Goal: Task Accomplishment & Management: Use online tool/utility

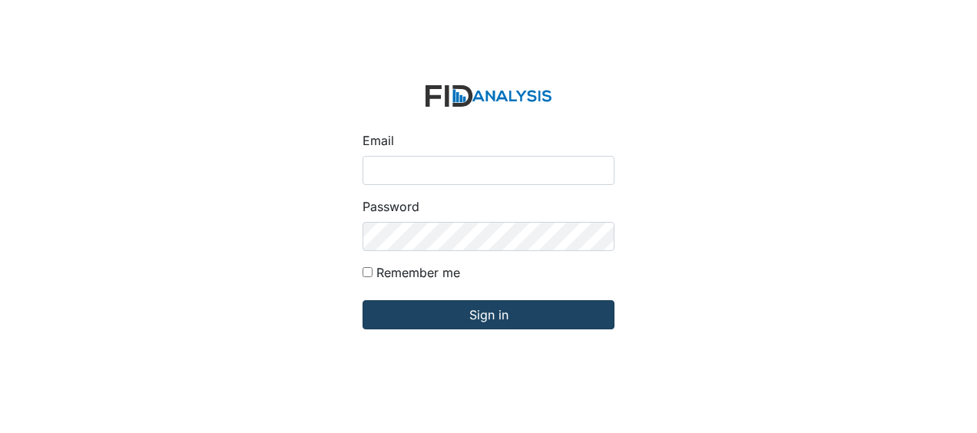
type input "Jbryant@lifeincorporated.com"
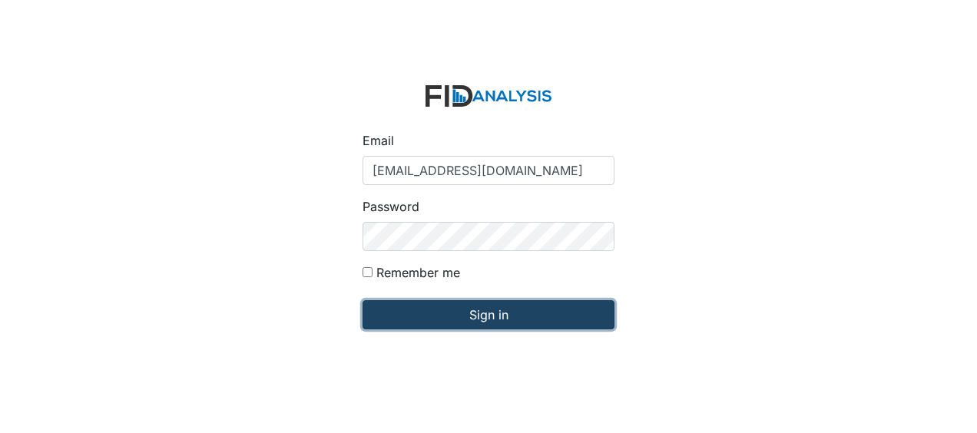
click at [441, 319] on input "Sign in" at bounding box center [489, 314] width 252 height 29
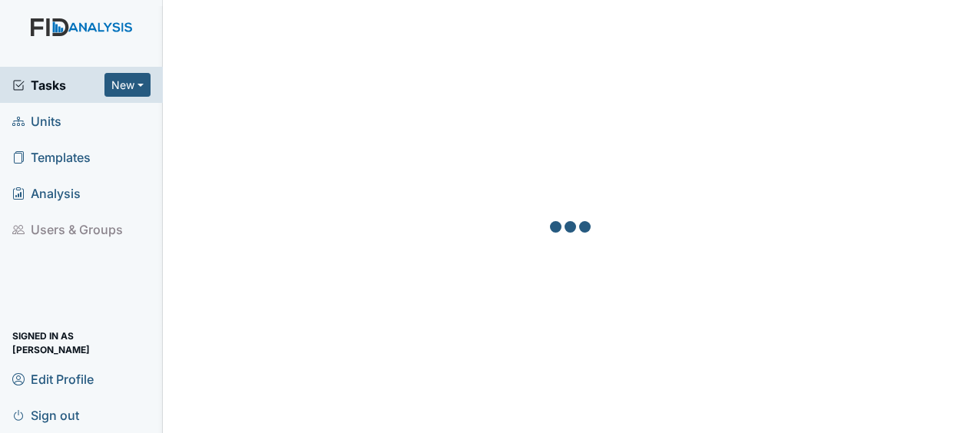
click at [69, 124] on link "Units" at bounding box center [81, 121] width 163 height 36
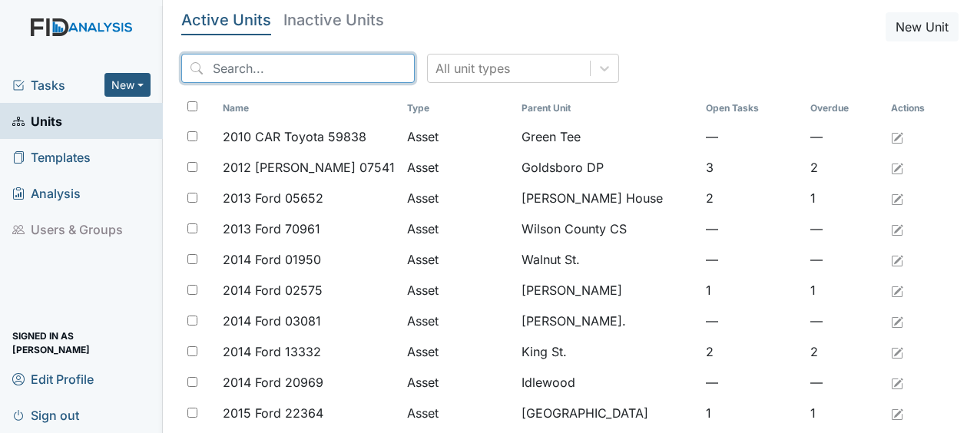
click at [292, 74] on input "search" at bounding box center [298, 68] width 234 height 29
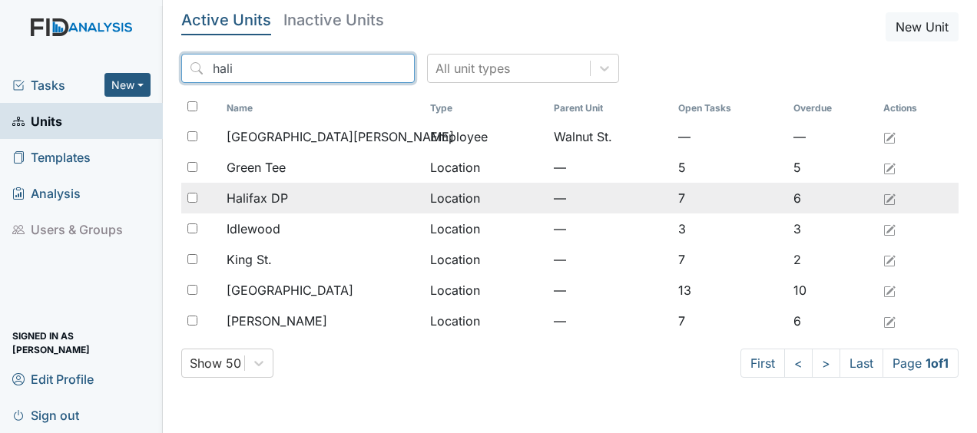
type input "hali"
click at [272, 195] on span "Halifax DP" at bounding box center [257, 198] width 61 height 18
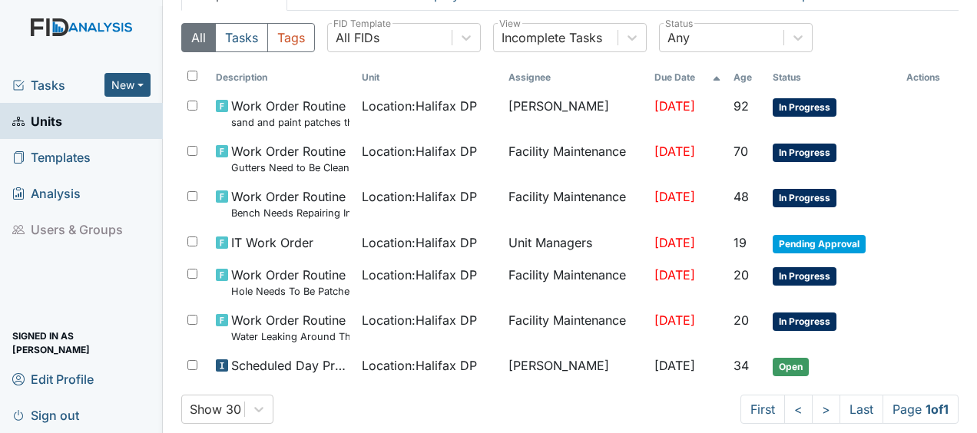
scroll to position [123, 0]
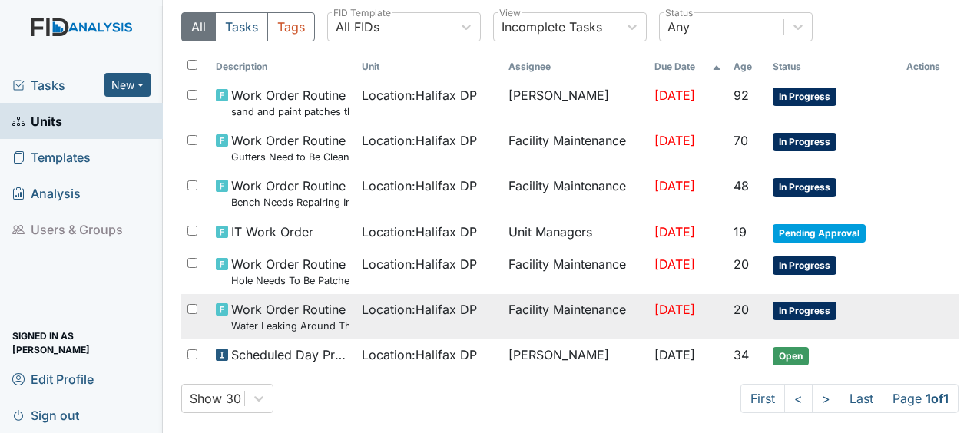
click at [536, 316] on td "Facility Maintenance" at bounding box center [575, 316] width 146 height 45
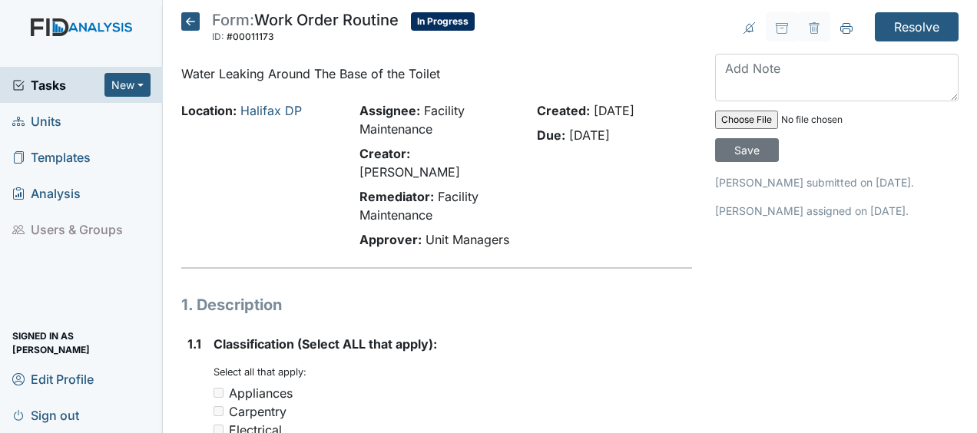
click at [193, 19] on icon at bounding box center [190, 21] width 18 height 18
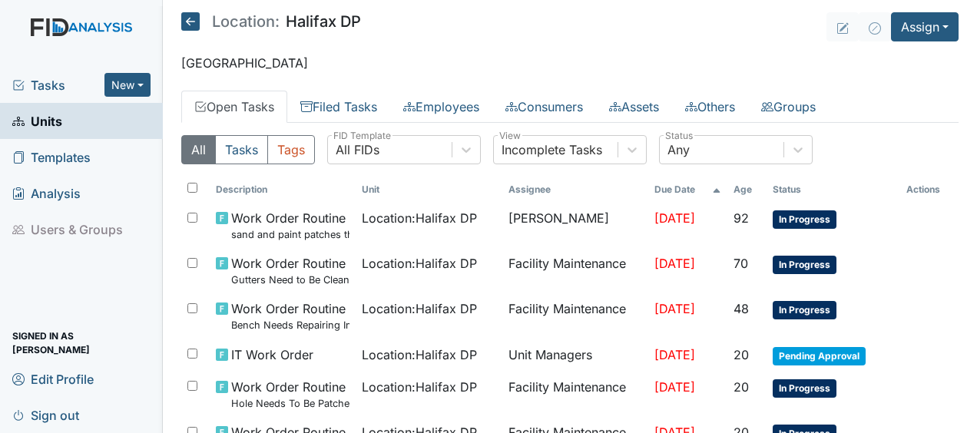
click at [191, 22] on icon at bounding box center [190, 21] width 18 height 18
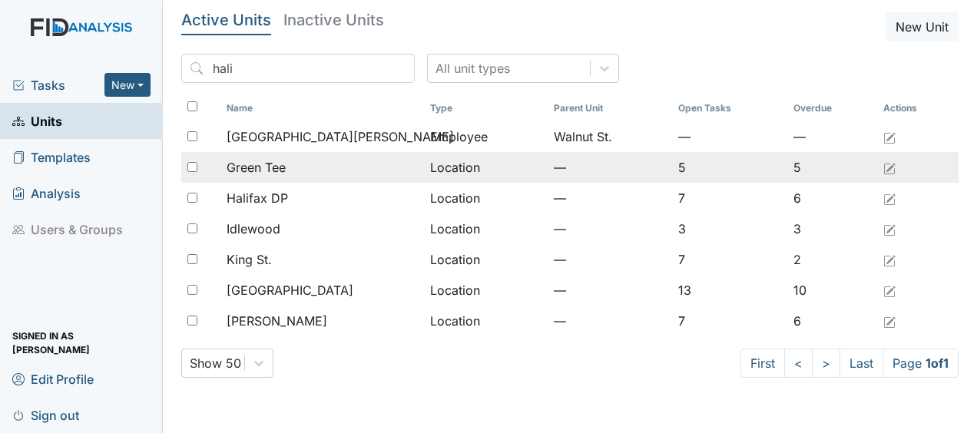
click at [318, 171] on div "Green Tee" at bounding box center [322, 167] width 191 height 18
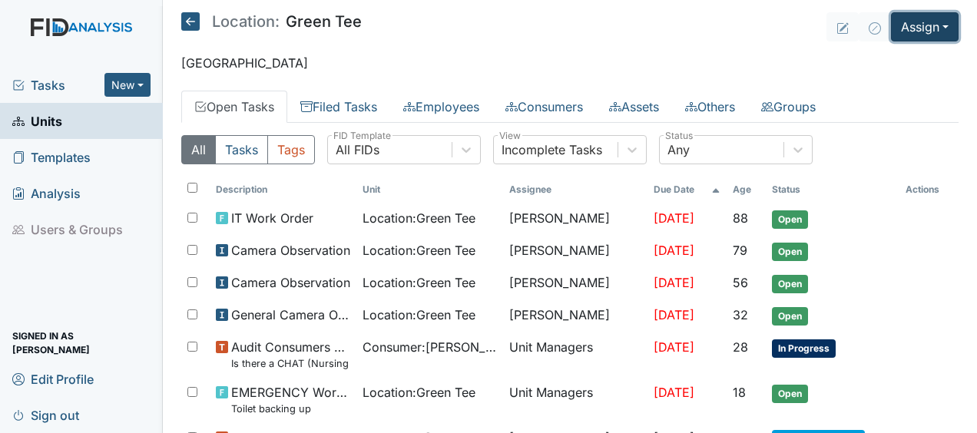
click at [904, 33] on button "Assign" at bounding box center [925, 26] width 68 height 29
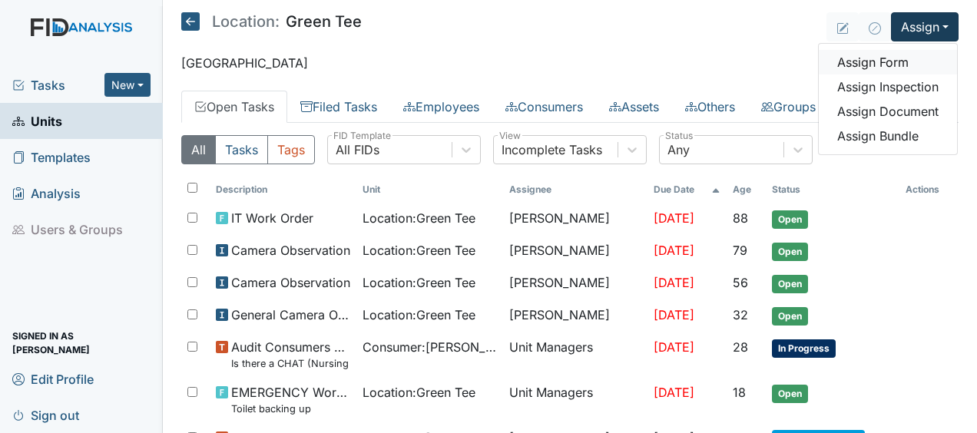
click at [859, 60] on link "Assign Form" at bounding box center [888, 62] width 138 height 25
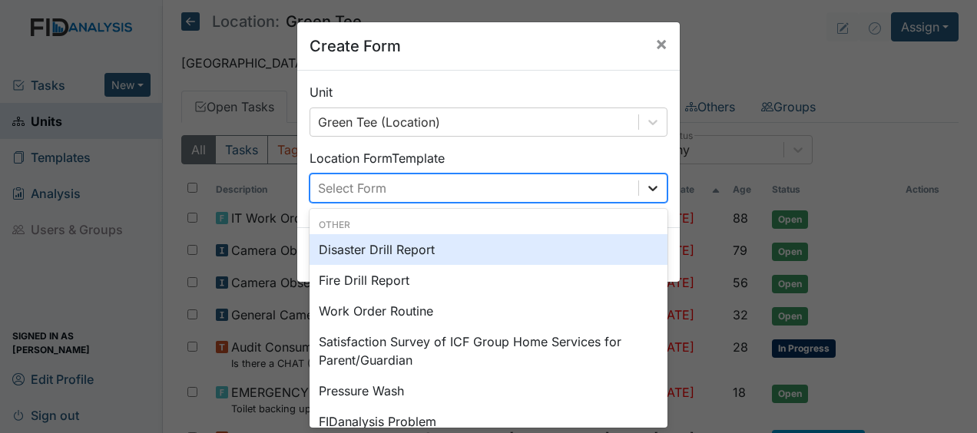
click at [647, 187] on icon at bounding box center [652, 188] width 15 height 15
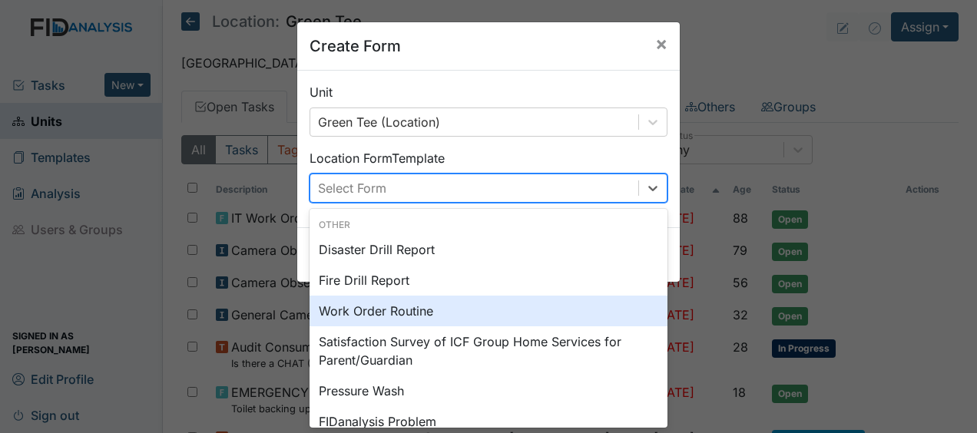
click at [394, 319] on div "Work Order Routine" at bounding box center [489, 311] width 358 height 31
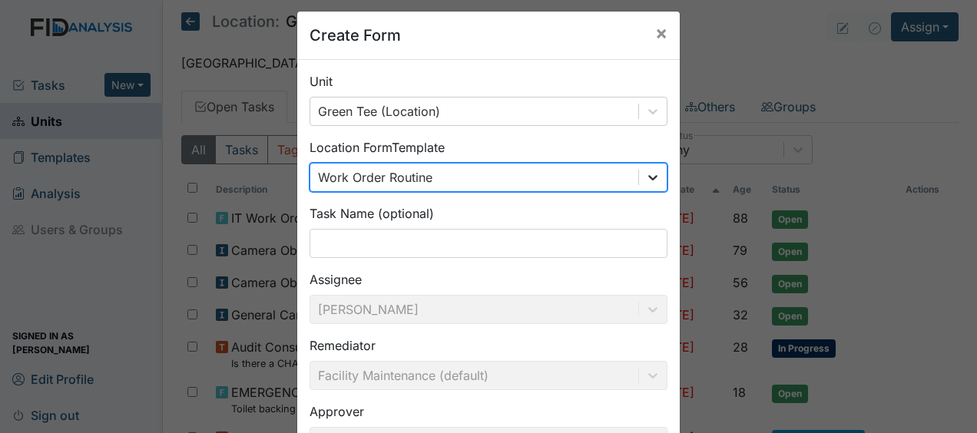
click at [650, 189] on div at bounding box center [653, 178] width 28 height 28
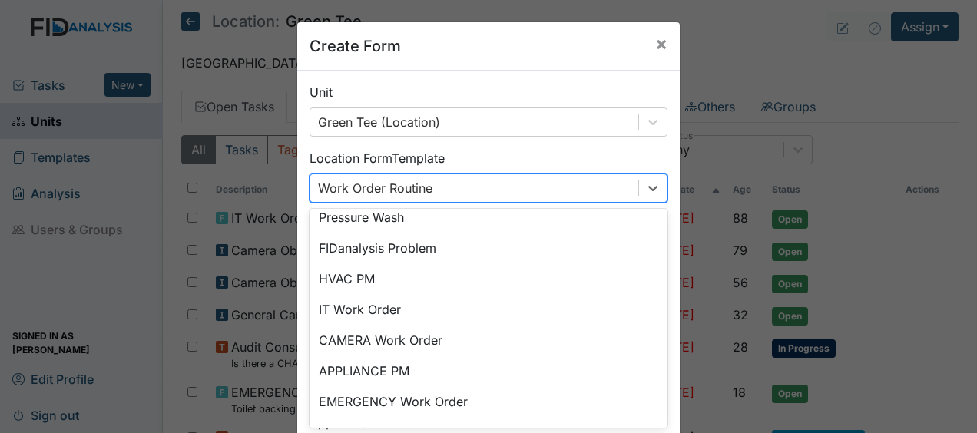
scroll to position [203, 0]
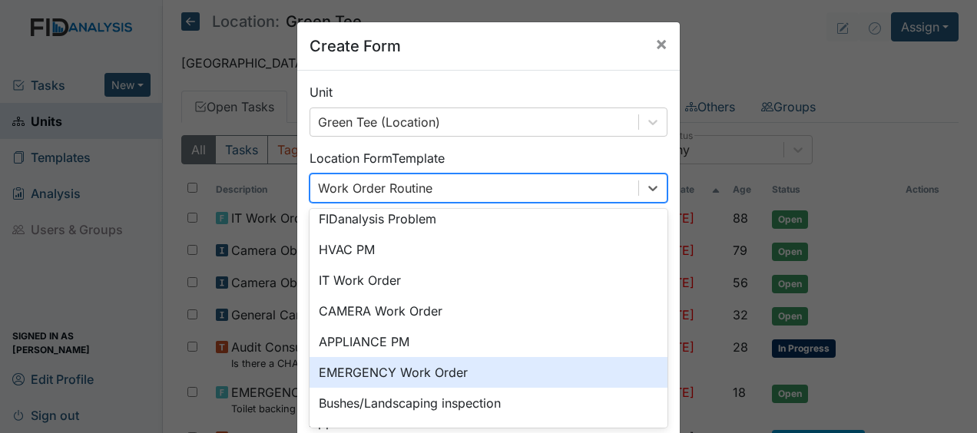
click at [461, 376] on div "EMERGENCY Work Order" at bounding box center [489, 372] width 358 height 31
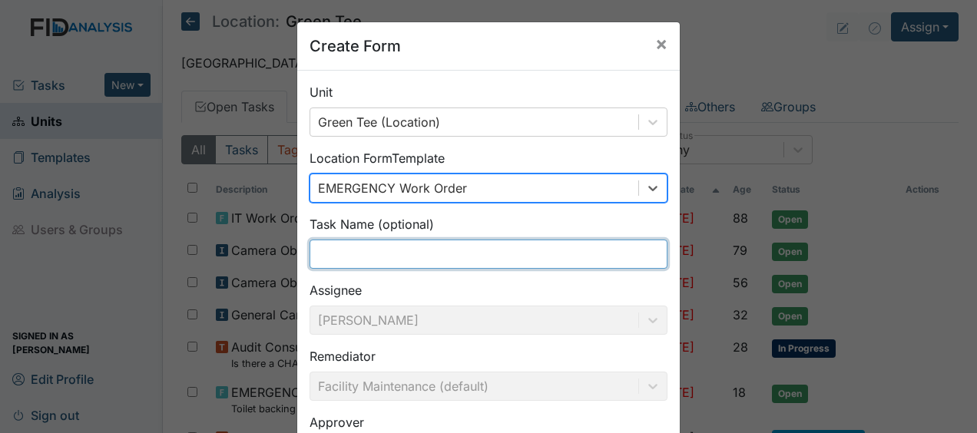
click at [320, 257] on input "text" at bounding box center [489, 254] width 358 height 29
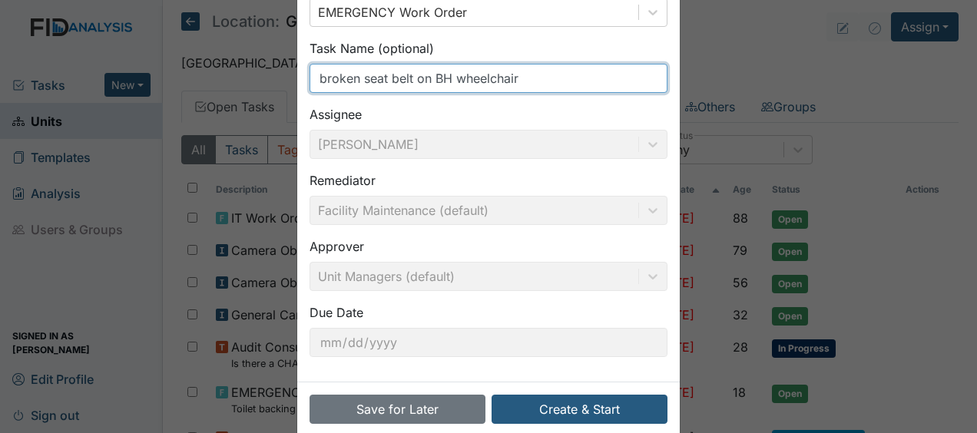
scroll to position [200, 0]
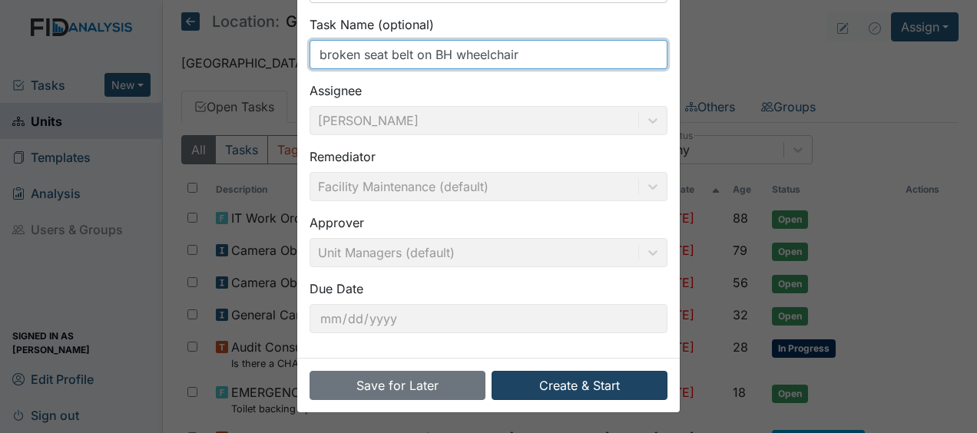
type input "broken seat belt on BH wheelchair"
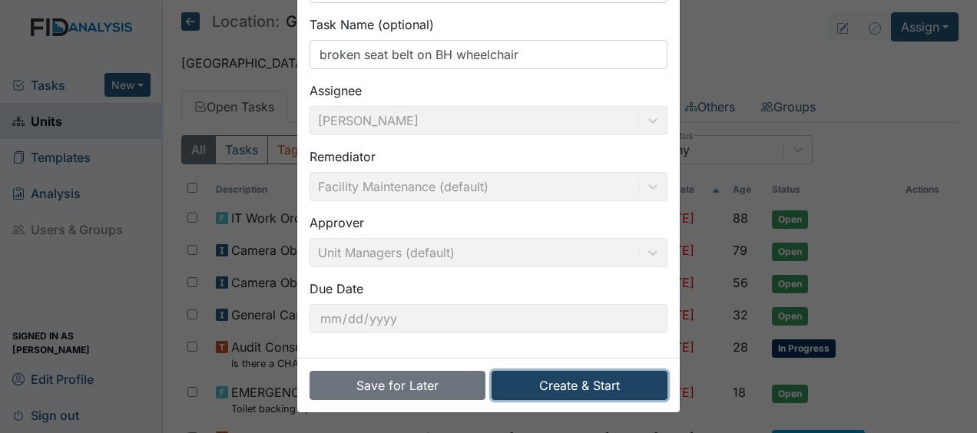
click at [532, 383] on button "Create & Start" at bounding box center [580, 385] width 176 height 29
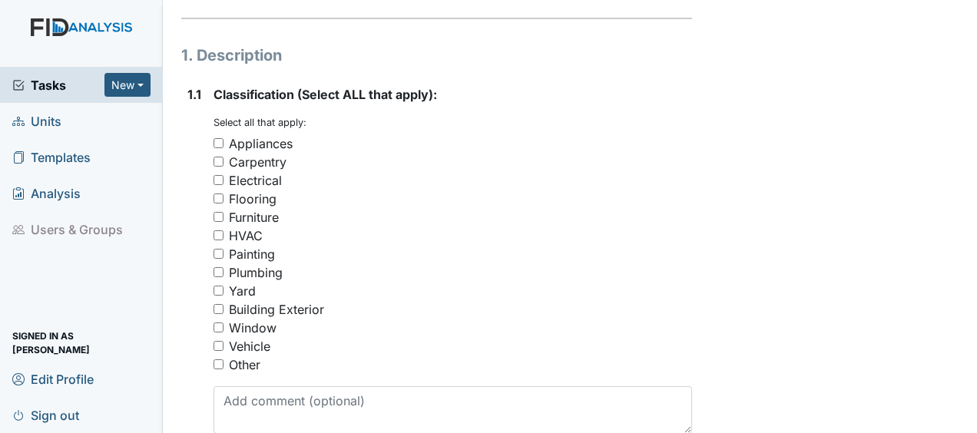
scroll to position [250, 0]
click at [218, 359] on input "Other" at bounding box center [219, 364] width 10 height 10
checkbox input "true"
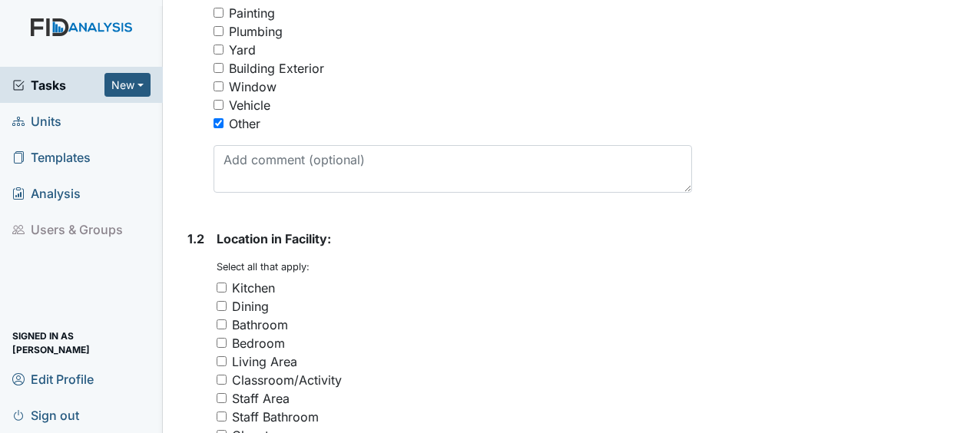
scroll to position [490, 0]
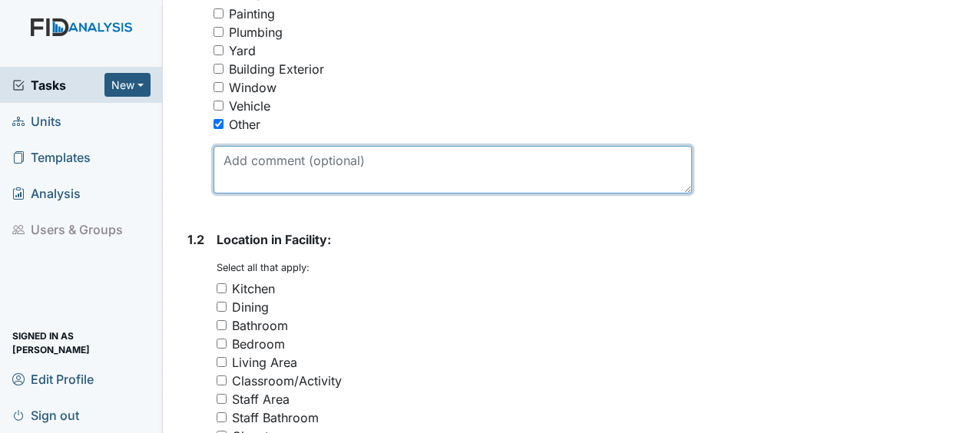
click at [247, 146] on textarea at bounding box center [453, 170] width 479 height 48
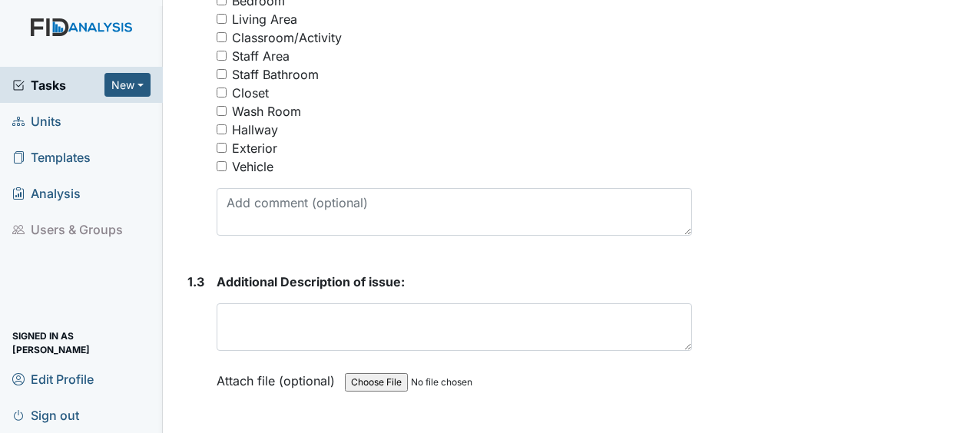
scroll to position [837, 0]
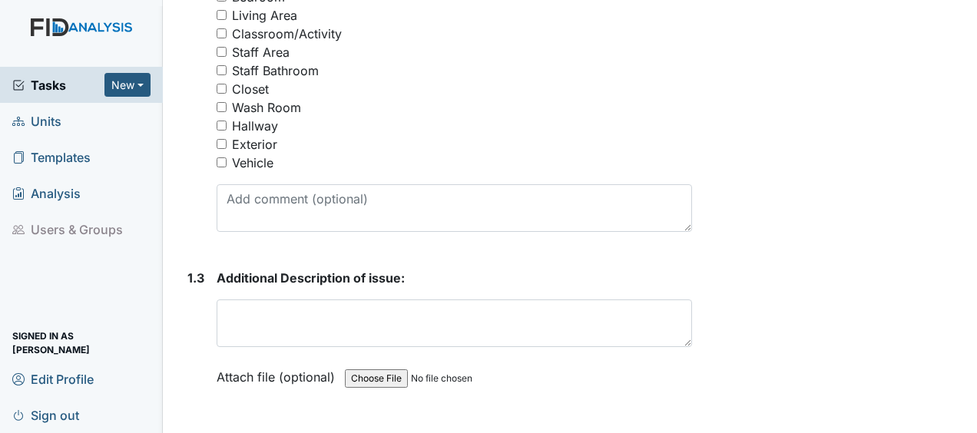
type textarea "wheel chair"
click at [247, 154] on div "Vehicle" at bounding box center [252, 163] width 41 height 18
click at [227, 158] on input "Vehicle" at bounding box center [222, 163] width 10 height 10
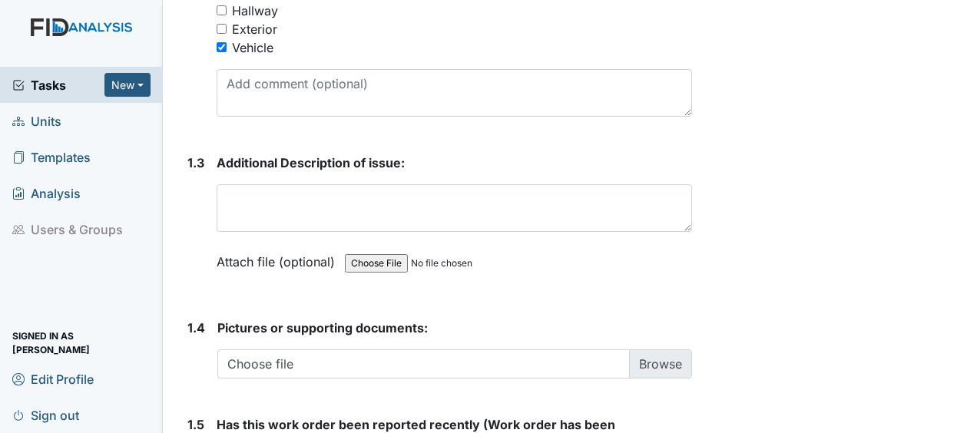
scroll to position [961, 0]
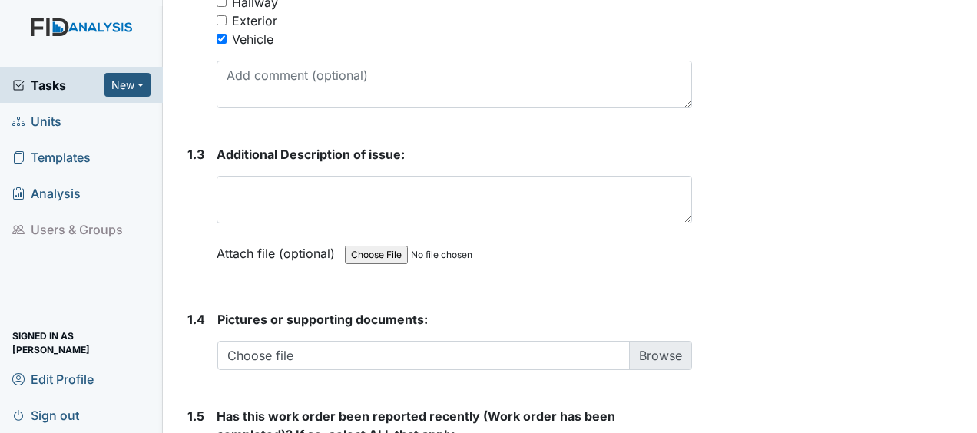
click at [224, 34] on input "Vehicle" at bounding box center [222, 39] width 10 height 10
checkbox input "false"
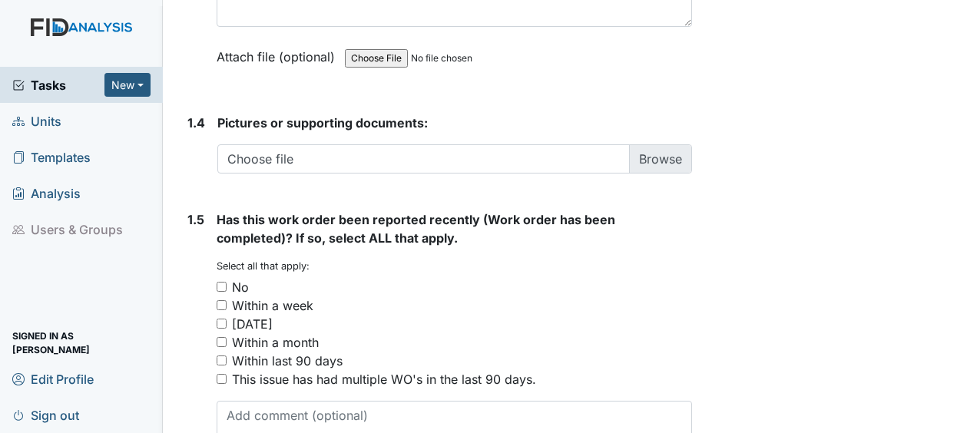
scroll to position [1211, 0]
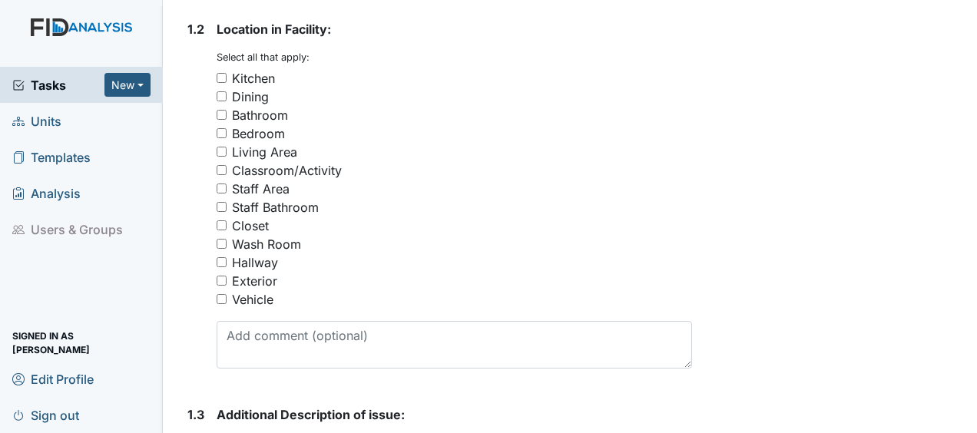
scroll to position [701, 0]
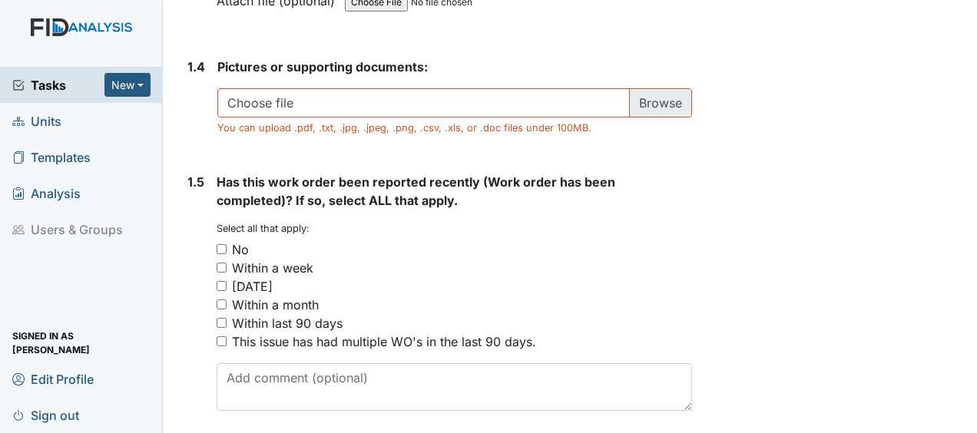
scroll to position [1230, 0]
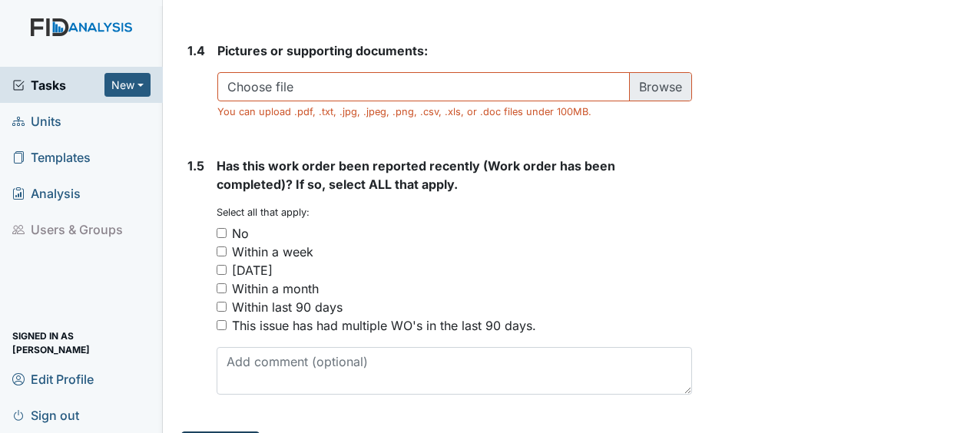
type textarea "broken seat belt"
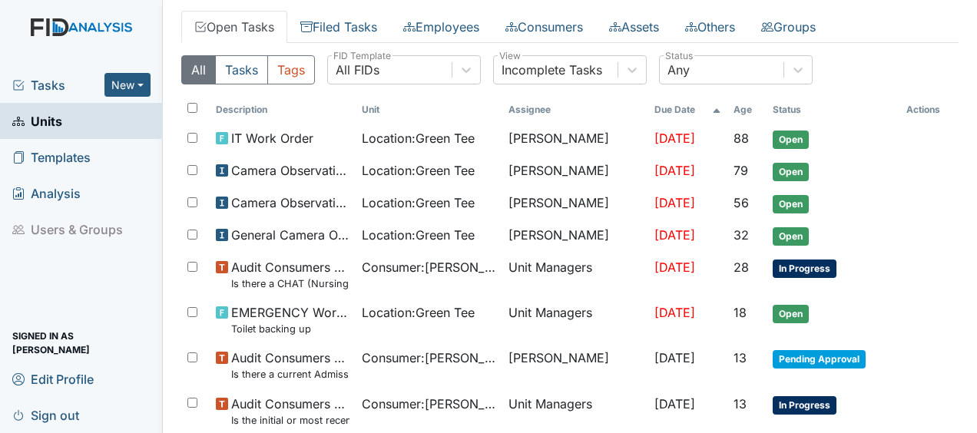
scroll to position [373, 0]
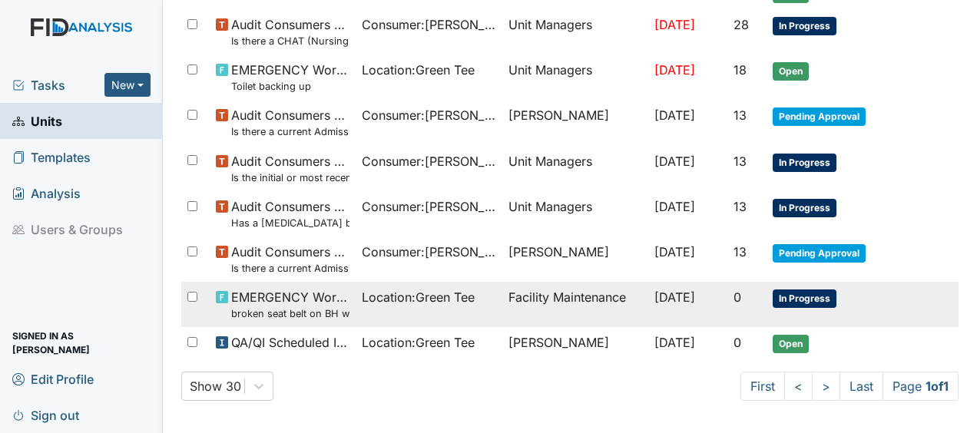
click at [536, 292] on td "Facility Maintenance" at bounding box center [575, 304] width 146 height 45
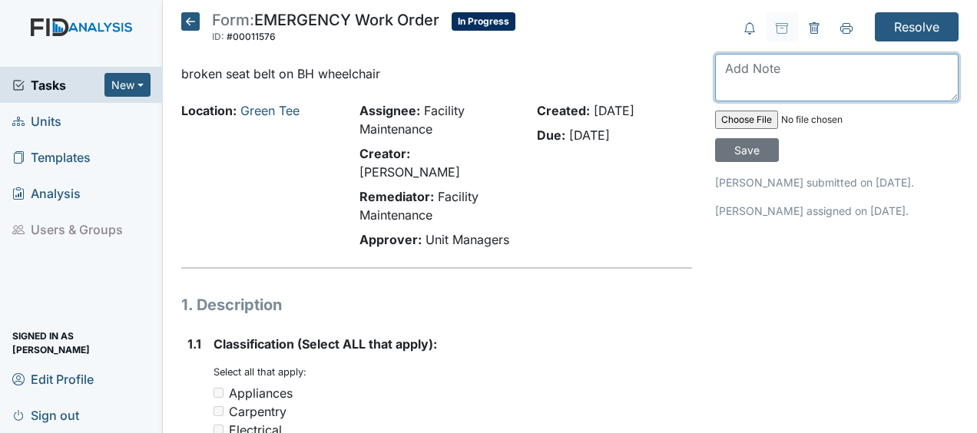
click at [730, 71] on textarea at bounding box center [837, 78] width 244 height 48
type textarea "replaced broken seat belt JB"
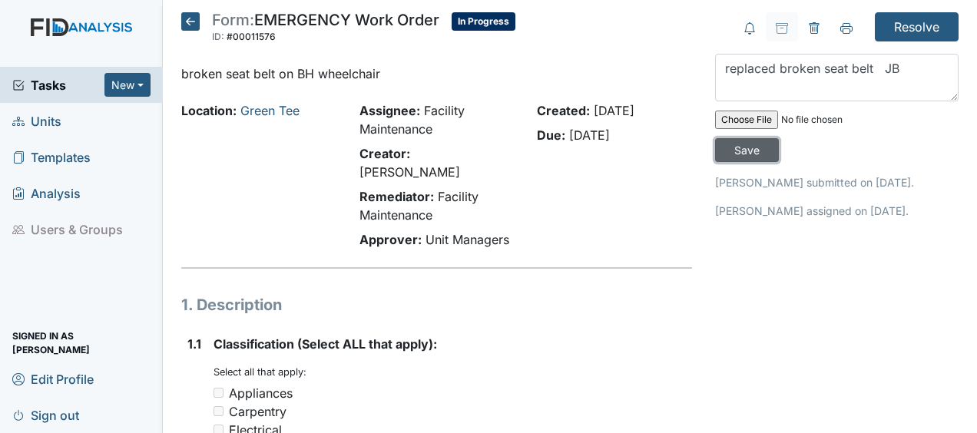
click at [736, 148] on input "Save" at bounding box center [747, 150] width 64 height 24
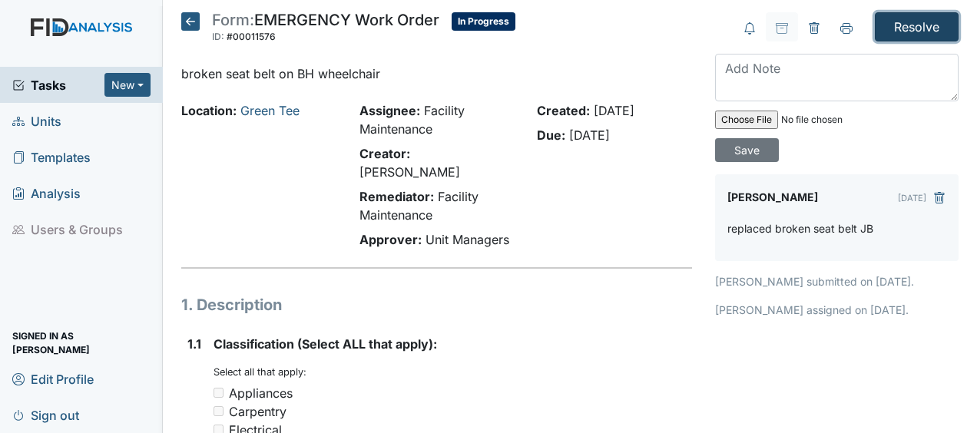
click at [899, 28] on input "Resolve" at bounding box center [917, 26] width 84 height 29
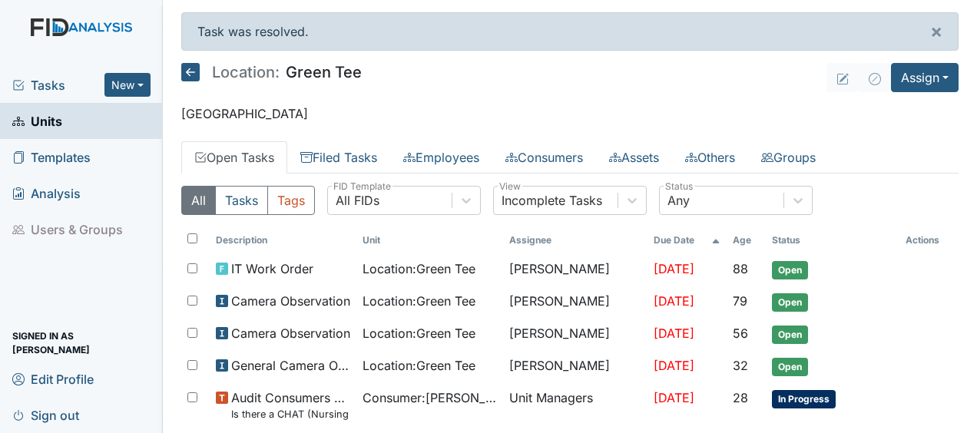
click at [194, 74] on icon at bounding box center [190, 72] width 18 height 18
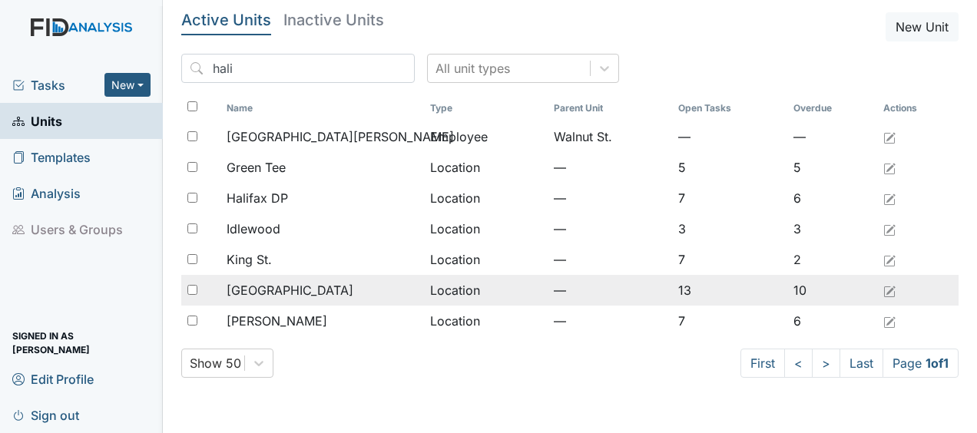
click at [295, 294] on div "[GEOGRAPHIC_DATA]" at bounding box center [322, 290] width 191 height 18
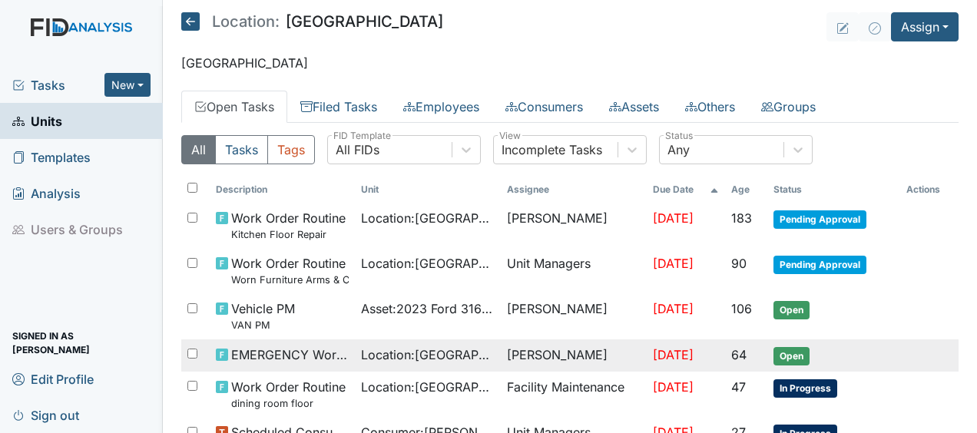
click at [323, 350] on span "EMERGENCY Work Order" at bounding box center [290, 355] width 118 height 18
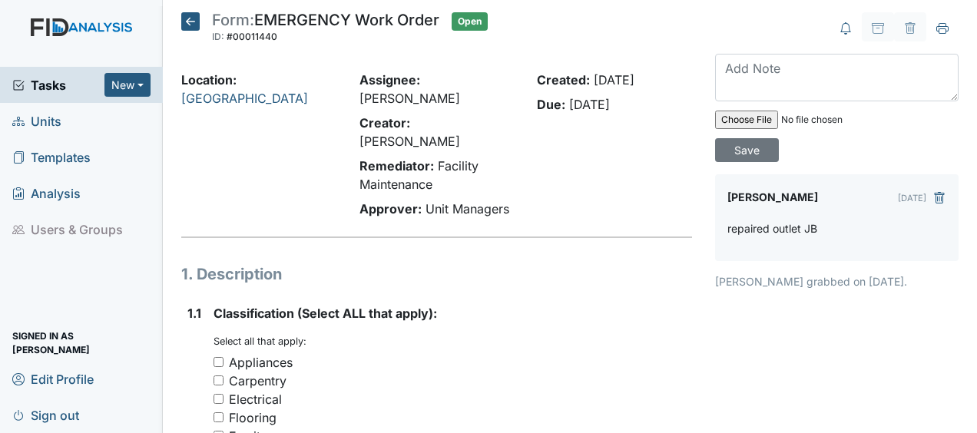
scroll to position [2, 0]
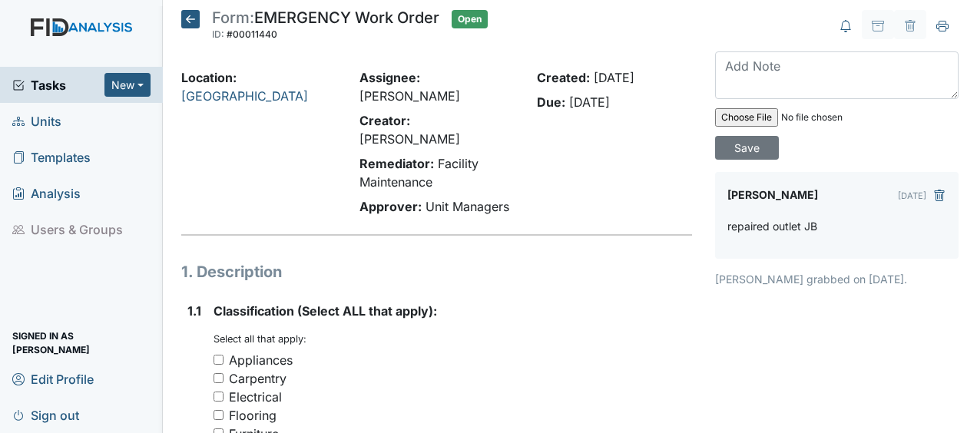
click at [191, 20] on icon at bounding box center [190, 19] width 18 height 18
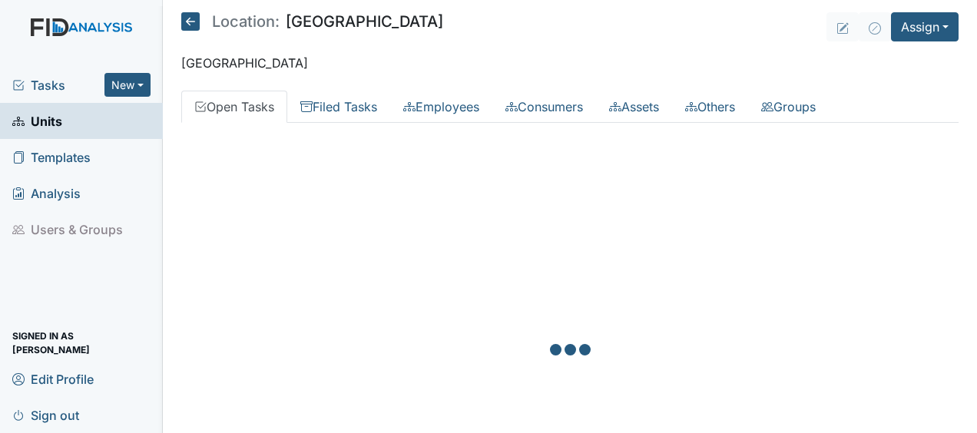
drag, startPoint x: 0, startPoint y: 0, endPoint x: 467, endPoint y: 289, distance: 549.3
click at [467, 289] on div at bounding box center [570, 351] width 778 height 433
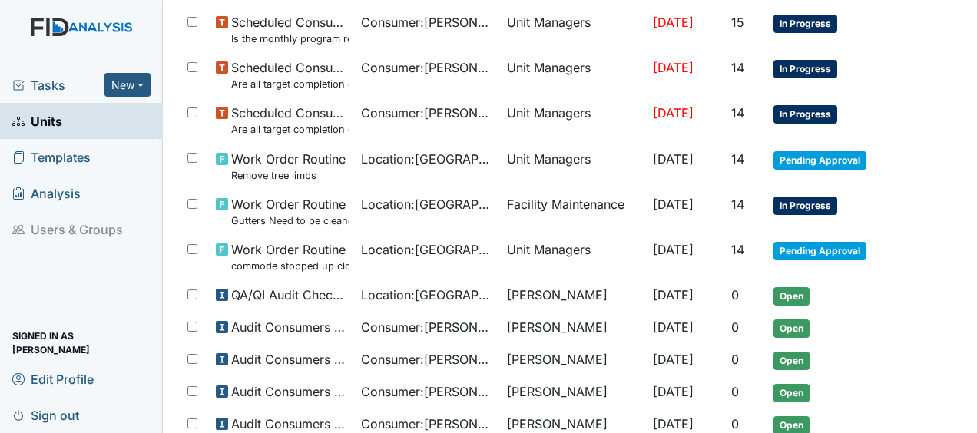
scroll to position [730, 0]
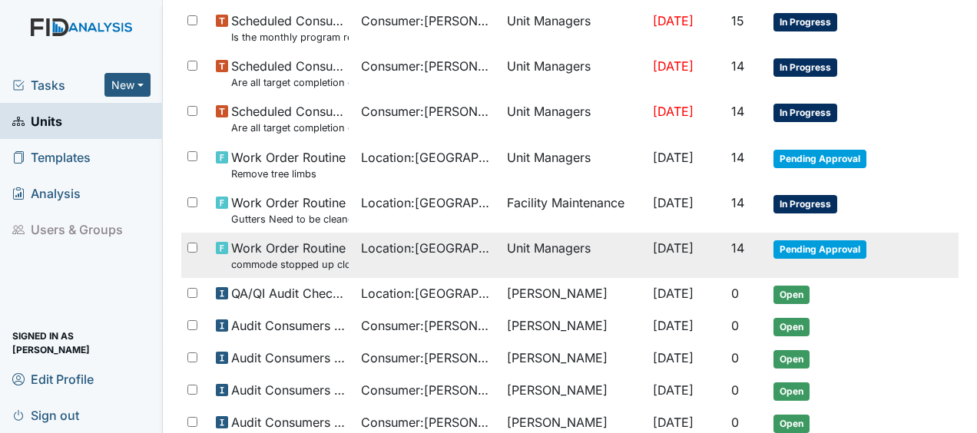
click at [320, 249] on span "Work Order Routine commode stopped up closest to dining room" at bounding box center [290, 255] width 118 height 33
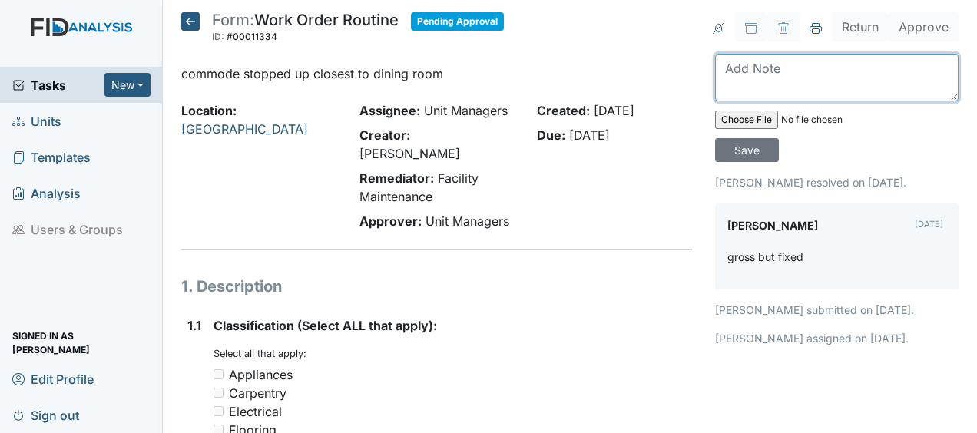
click at [725, 74] on textarea at bounding box center [837, 78] width 244 height 48
type textarea "unclogged toilet JB"
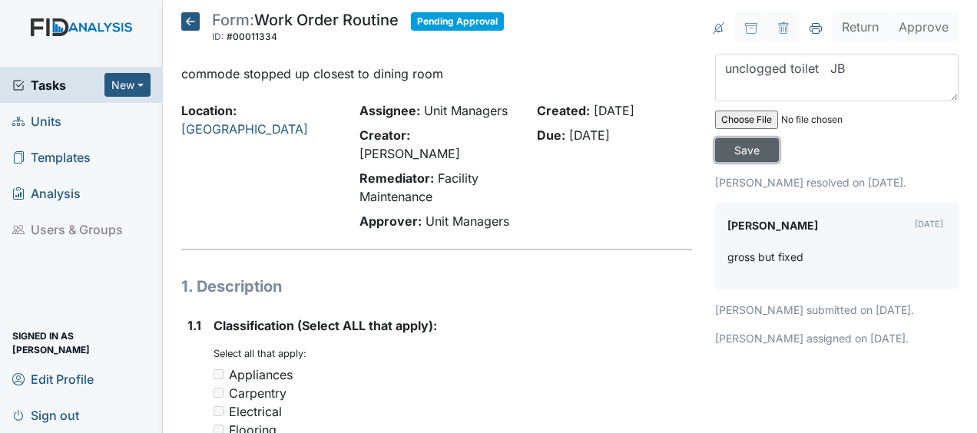
click at [738, 145] on input "Save" at bounding box center [747, 150] width 64 height 24
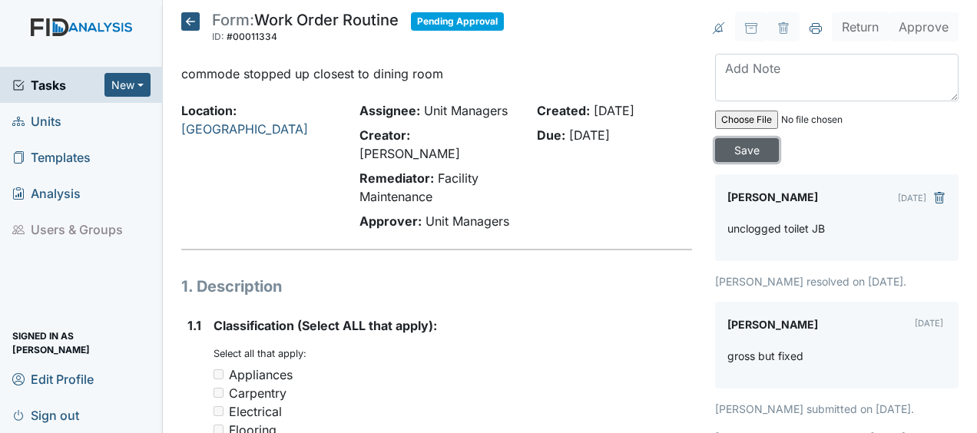
drag, startPoint x: 738, startPoint y: 145, endPoint x: 300, endPoint y: 24, distance: 454.5
click at [188, 21] on icon at bounding box center [190, 21] width 18 height 18
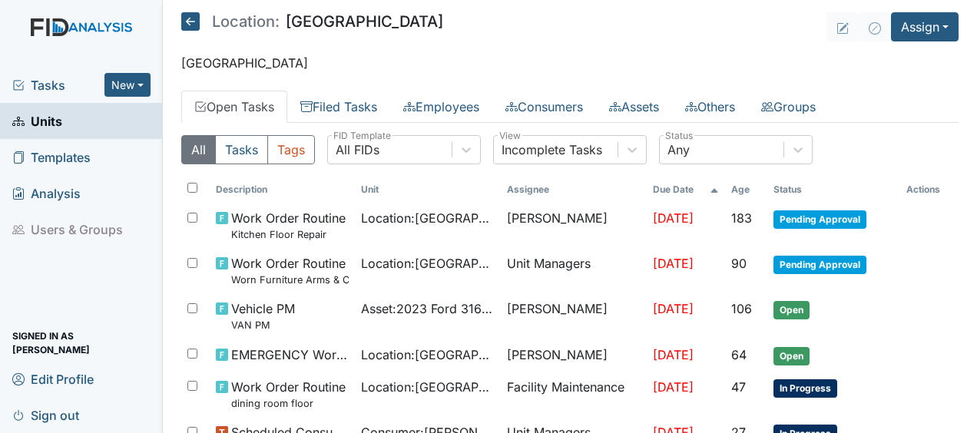
click at [194, 18] on icon at bounding box center [190, 21] width 18 height 18
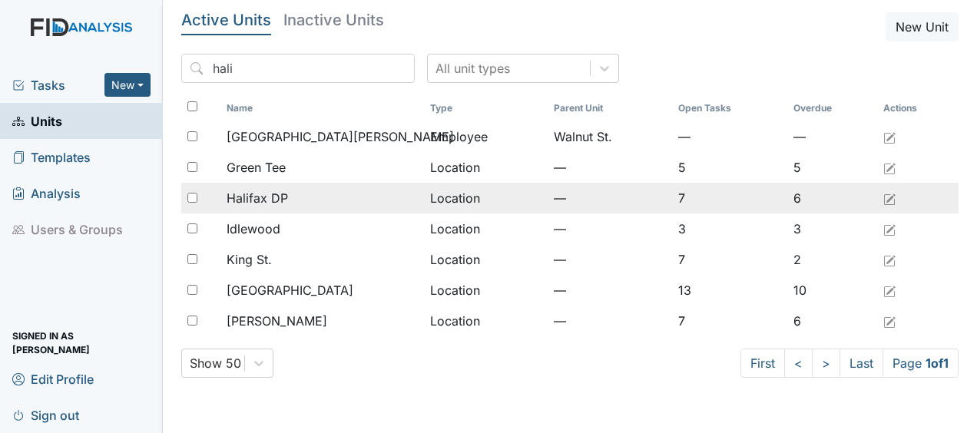
click at [309, 203] on div "Halifax DP" at bounding box center [322, 198] width 191 height 18
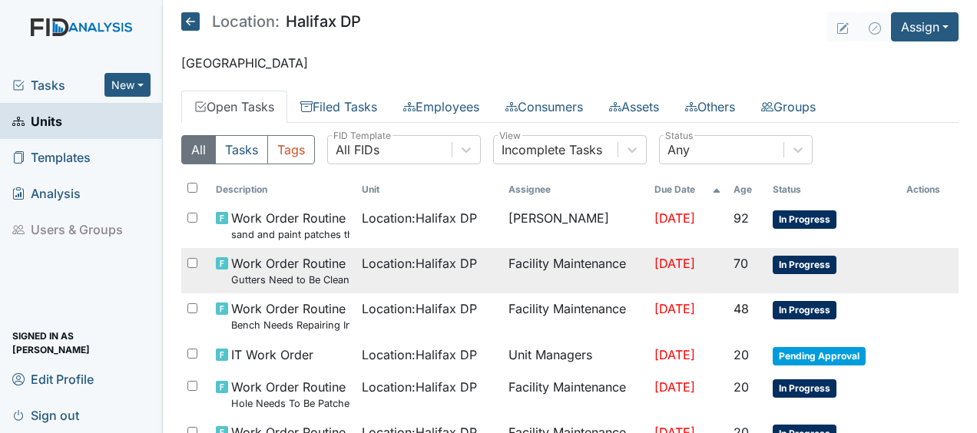
click at [356, 260] on td "Location : Halifax DP" at bounding box center [429, 270] width 146 height 45
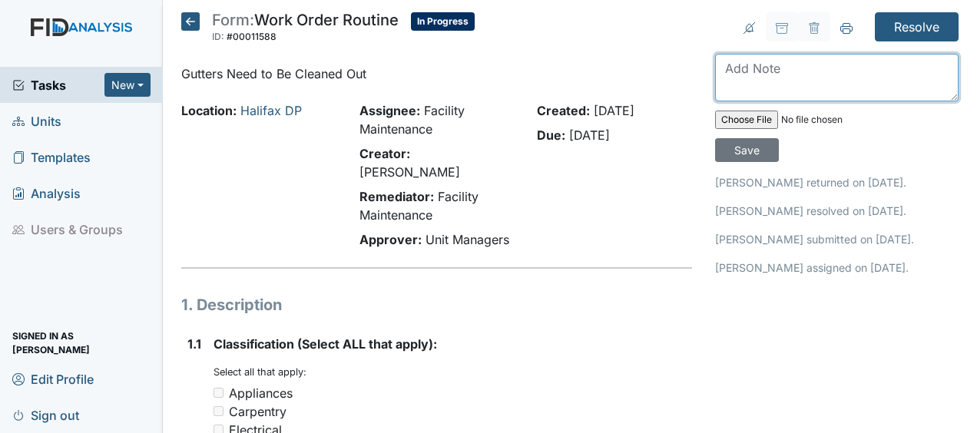
click at [731, 75] on textarea at bounding box center [837, 78] width 244 height 48
type textarea "cleaned out gutters JB"
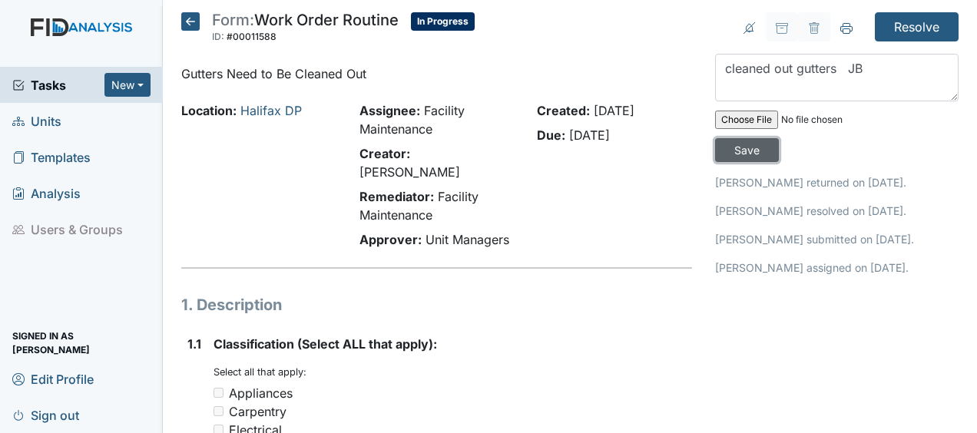
click at [728, 151] on input "Save" at bounding box center [747, 150] width 64 height 24
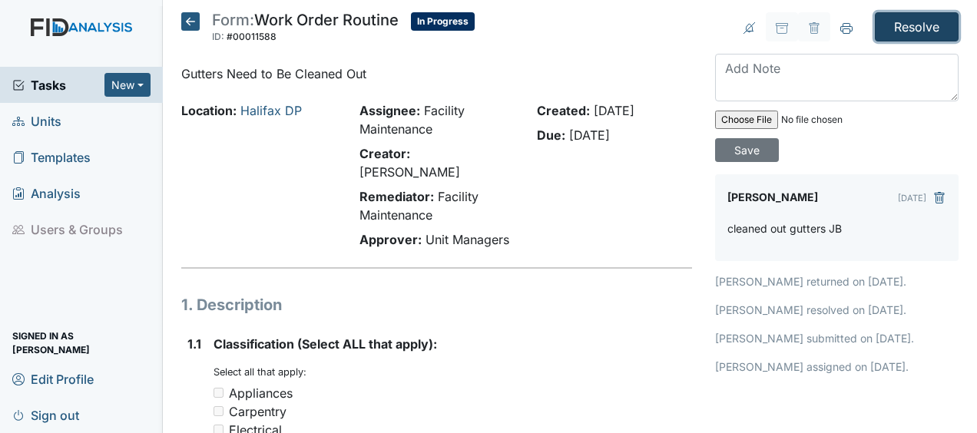
click at [937, 24] on input "Resolve" at bounding box center [917, 26] width 84 height 29
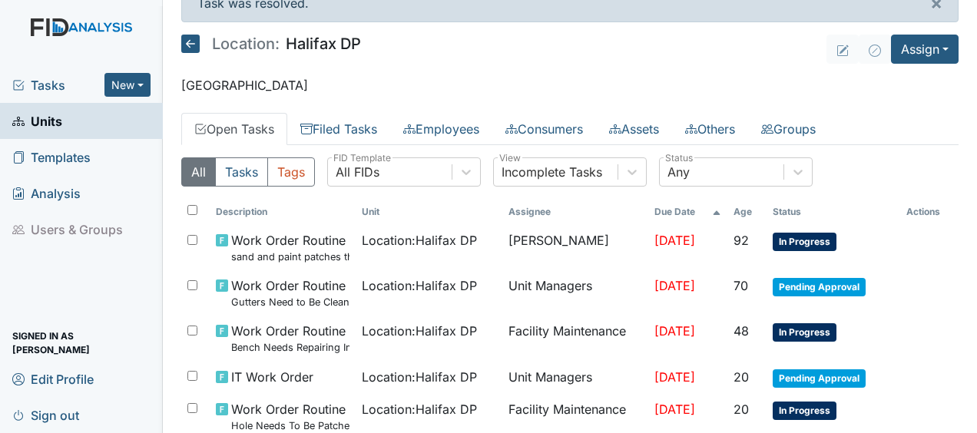
scroll to position [34, 0]
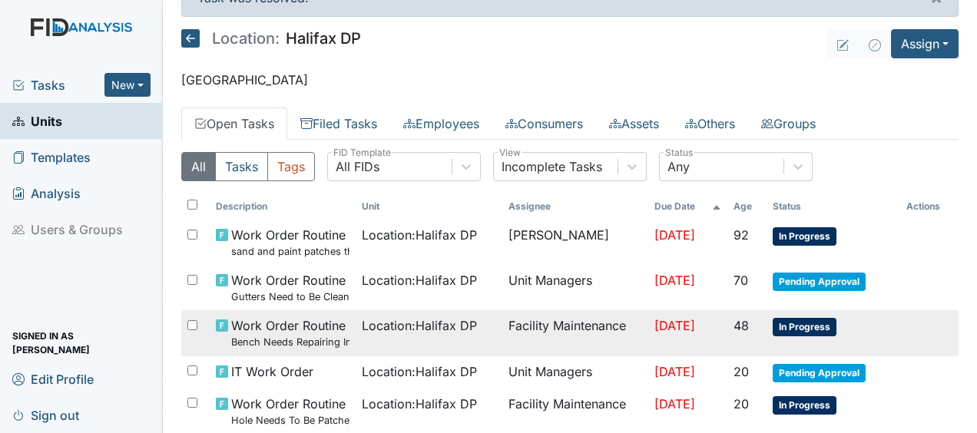
click at [585, 323] on td "Facility Maintenance" at bounding box center [575, 332] width 146 height 45
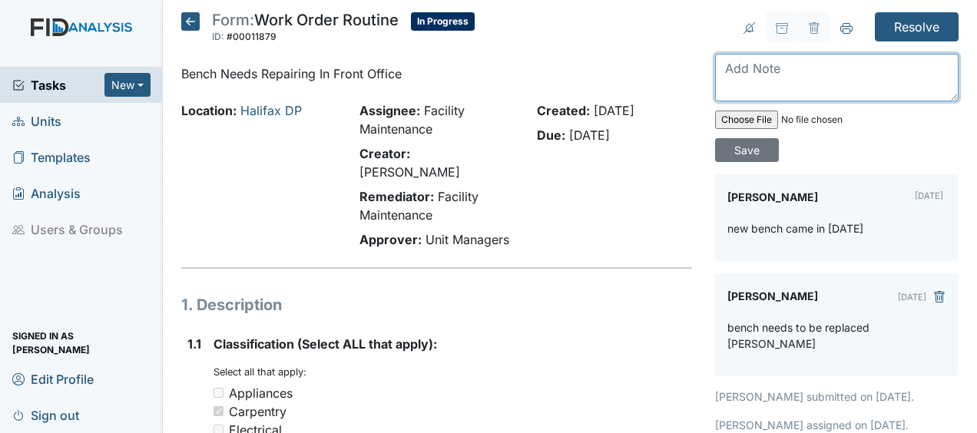
click at [738, 78] on textarea at bounding box center [837, 78] width 244 height 48
type textarea "replaced bench JB"
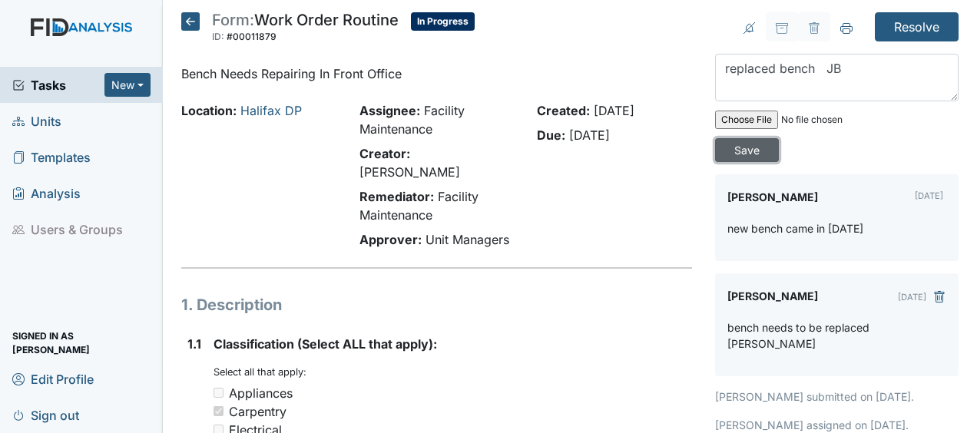
click at [743, 151] on input "Save" at bounding box center [747, 150] width 64 height 24
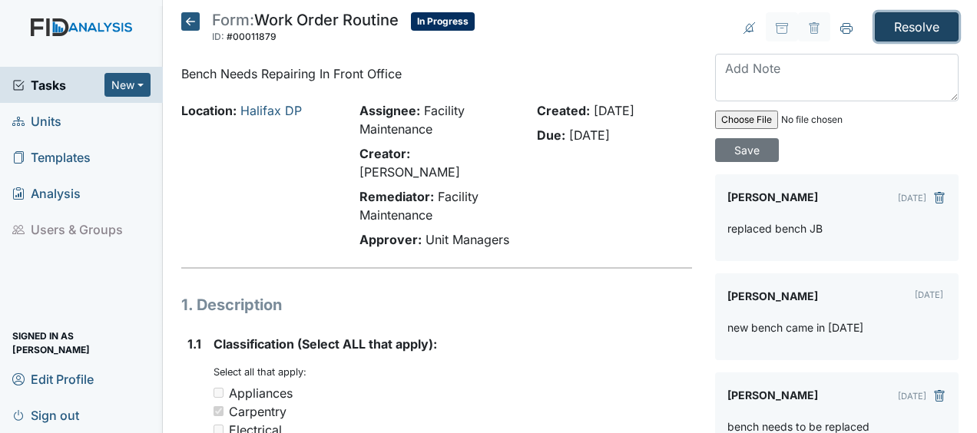
click at [919, 26] on input "Resolve" at bounding box center [917, 26] width 84 height 29
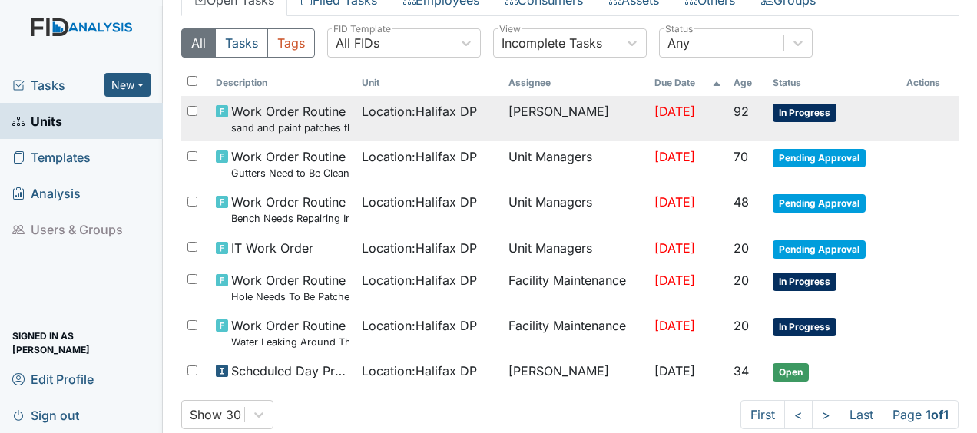
scroll to position [158, 0]
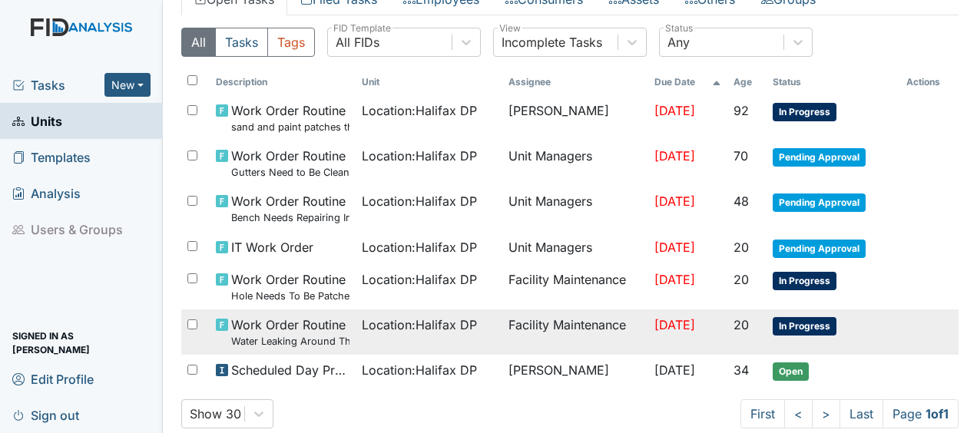
click at [591, 317] on td "Facility Maintenance" at bounding box center [575, 332] width 146 height 45
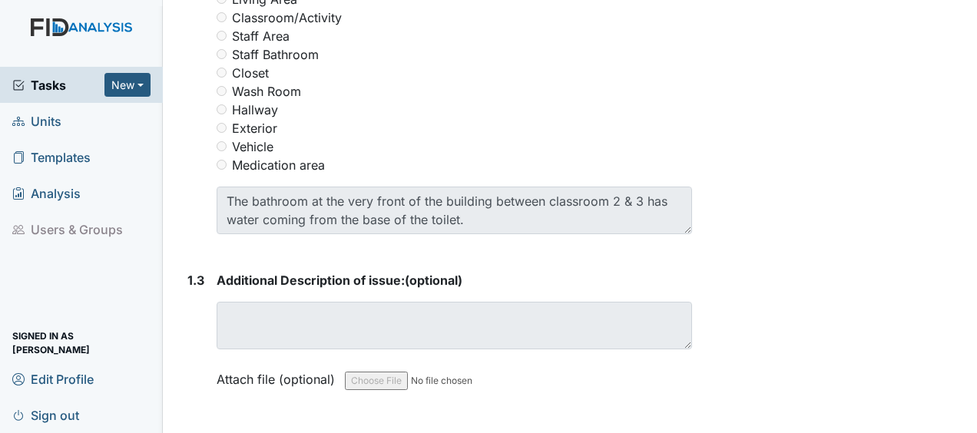
scroll to position [854, 0]
